Goal: Information Seeking & Learning: Learn about a topic

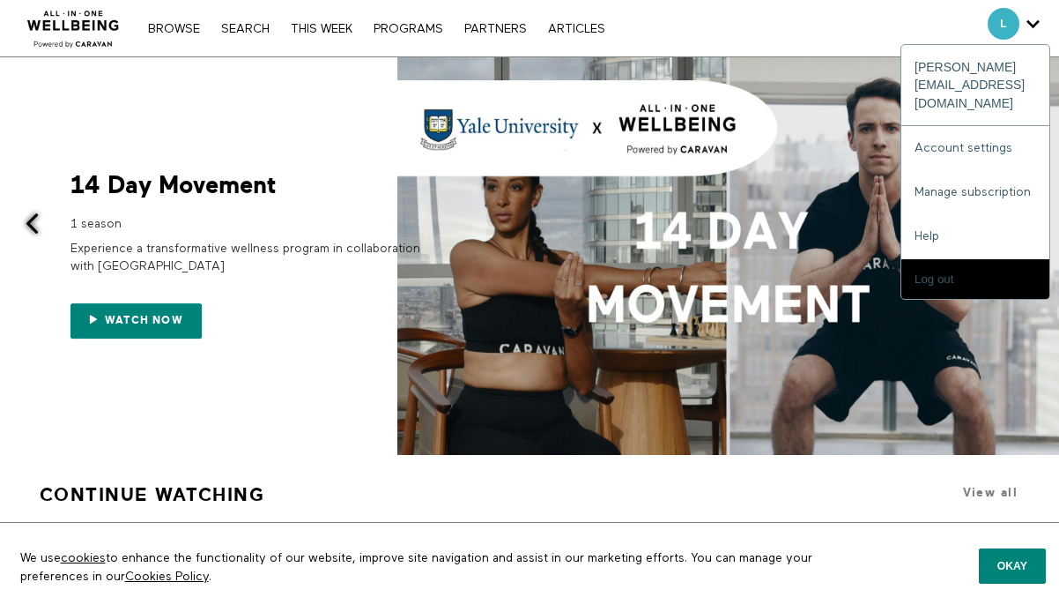
click at [1008, 21] on span "Secondary" at bounding box center [1004, 24] width 32 height 32
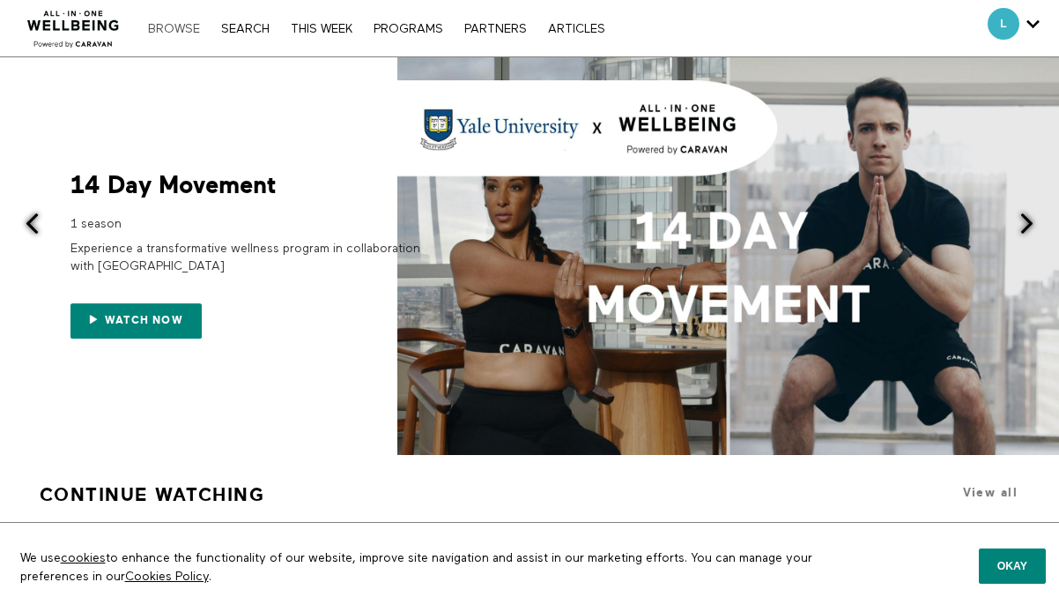
click at [152, 26] on link "Browse" at bounding box center [174, 29] width 70 height 12
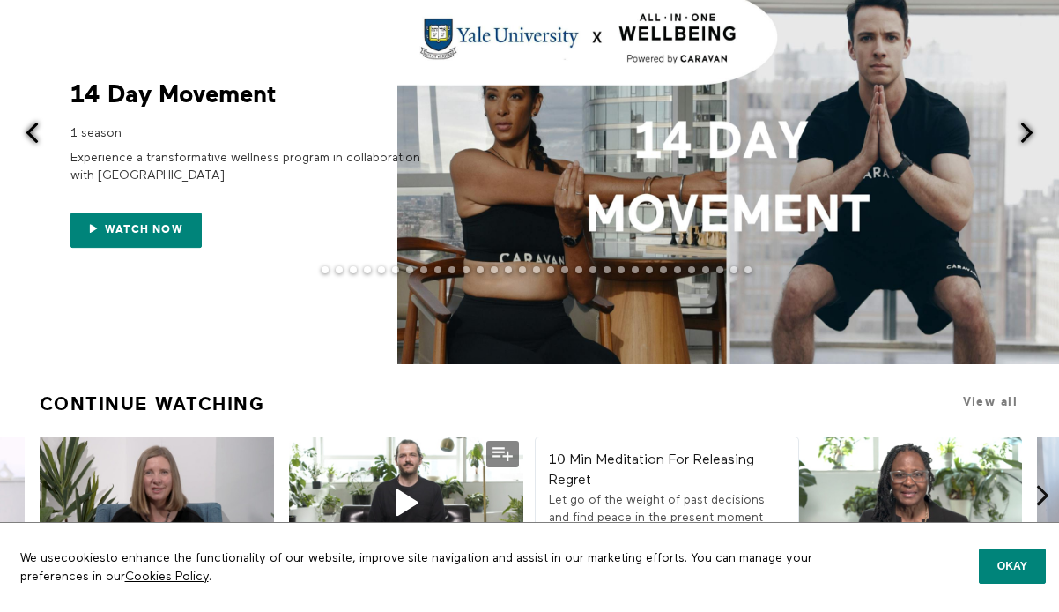
scroll to position [51, 0]
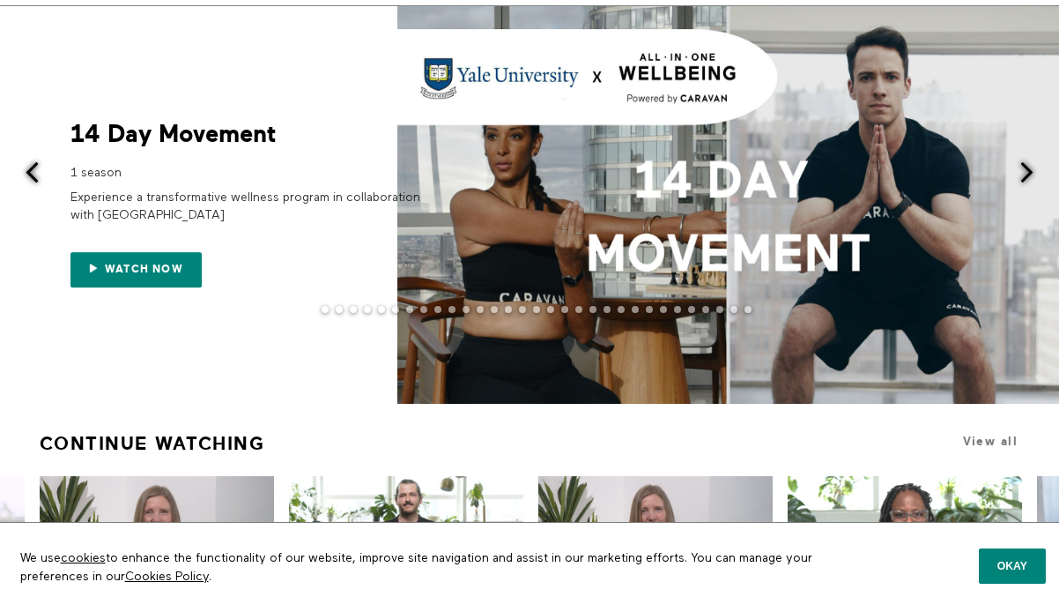
click at [1029, 175] on span at bounding box center [1027, 172] width 22 height 22
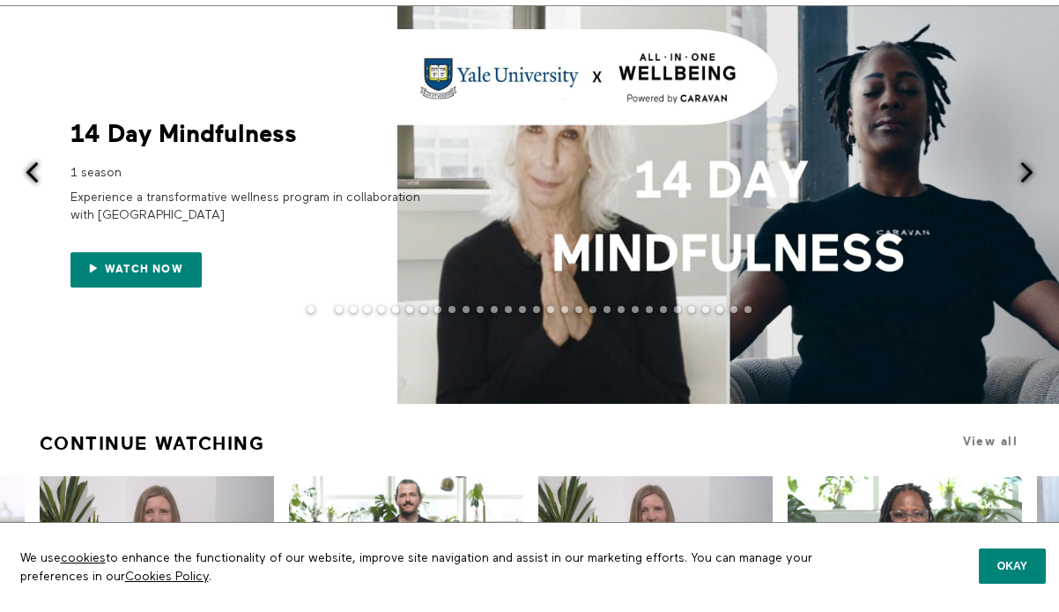
click at [1029, 175] on span at bounding box center [1027, 172] width 22 height 22
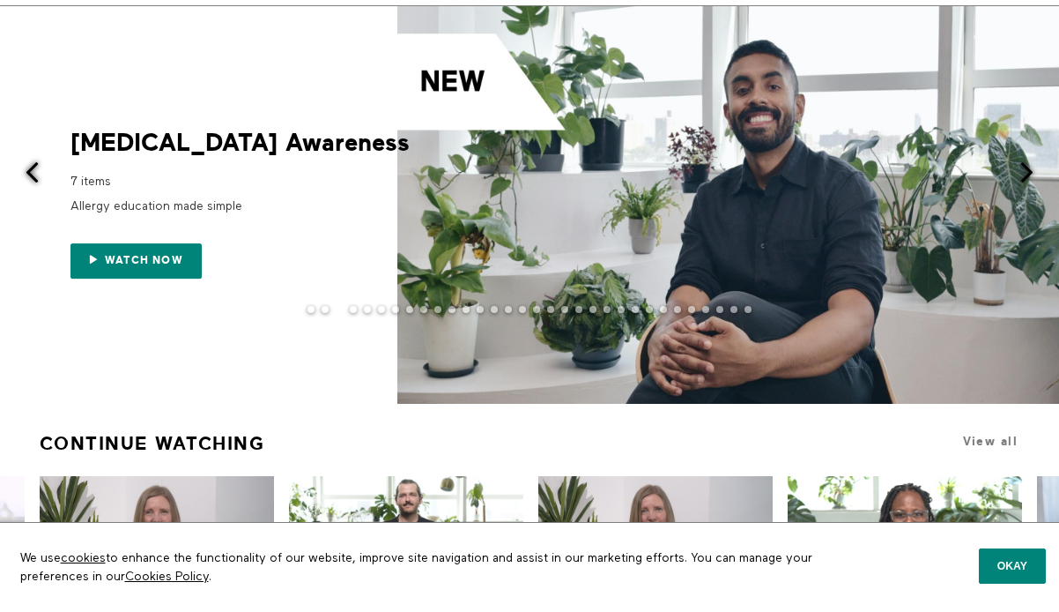
click at [41, 166] on span at bounding box center [32, 172] width 22 height 22
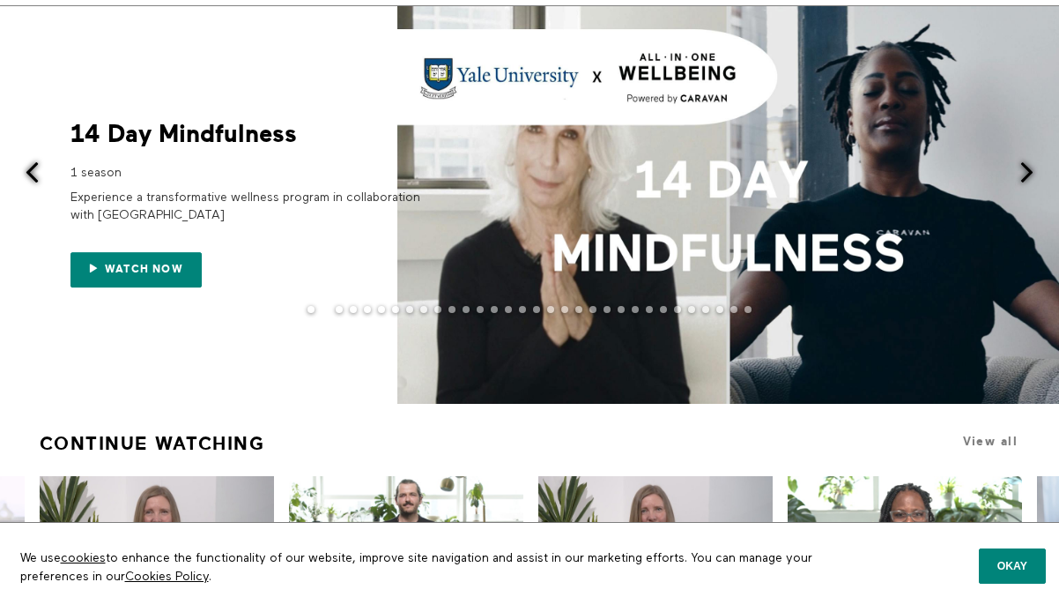
click at [165, 157] on div "14 Day Mindfulness 1 season Experience a transformative wellness program in col…" at bounding box center [247, 206] width 353 height 166
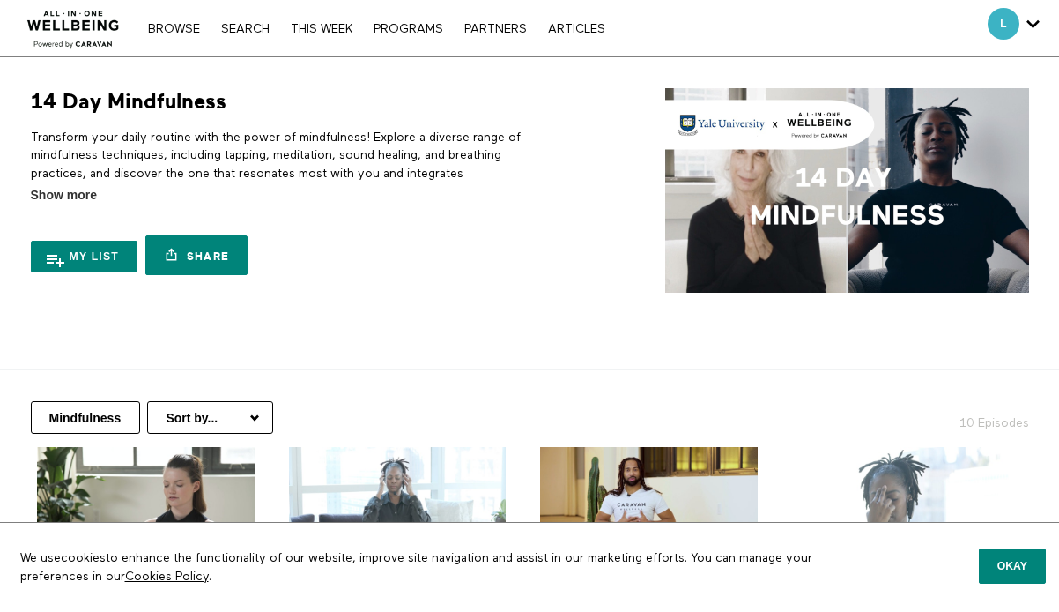
click at [360, 287] on div "14 Day Mindfulness 10 Episodes Transform your daily routine with the power of m…" at bounding box center [529, 200] width 1033 height 224
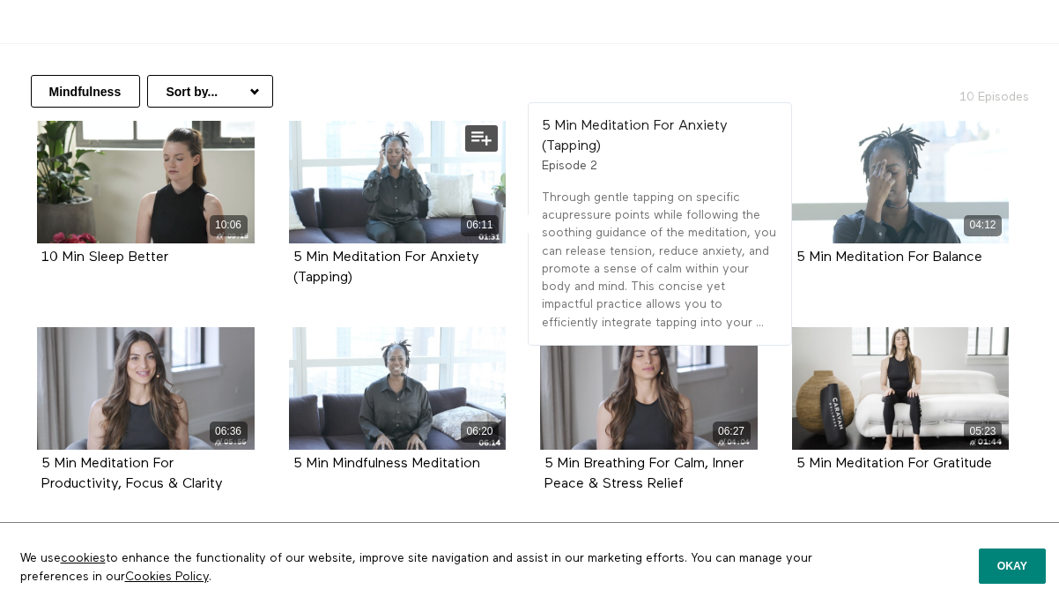
scroll to position [403, 0]
